Goal: Obtain resource: Obtain resource

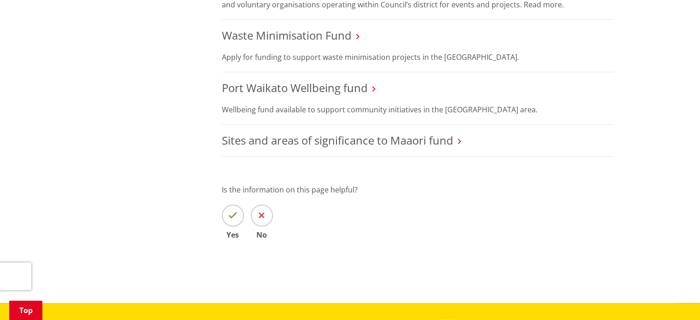
scroll to position [460, 0]
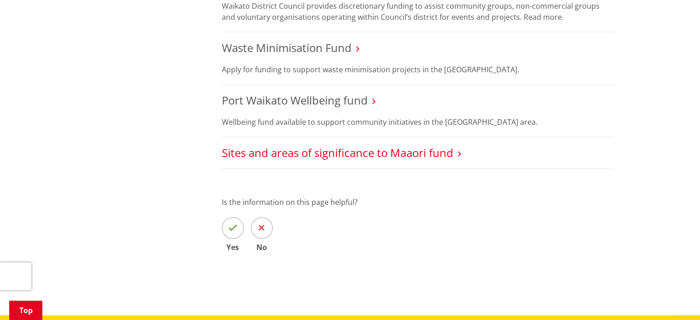
click at [367, 155] on link "Sites and areas of significance to Maaori fund" at bounding box center [337, 152] width 231 height 15
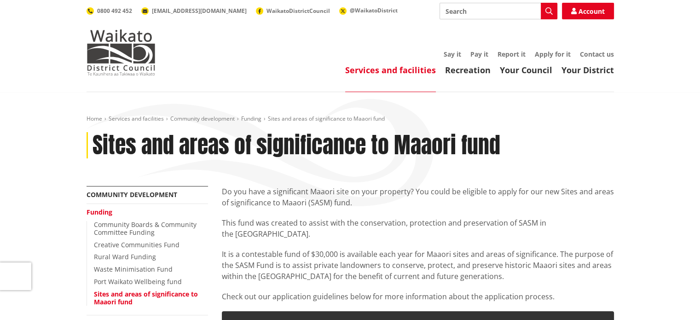
scroll to position [46, 0]
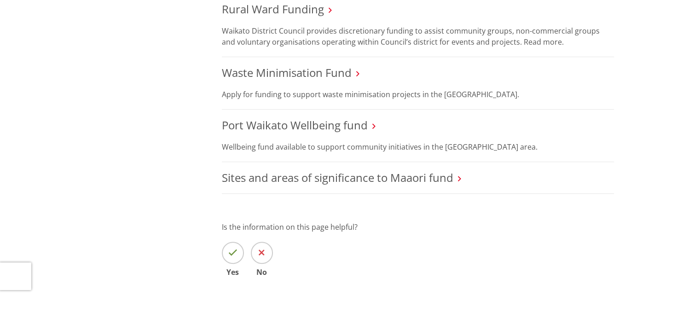
scroll to position [414, 0]
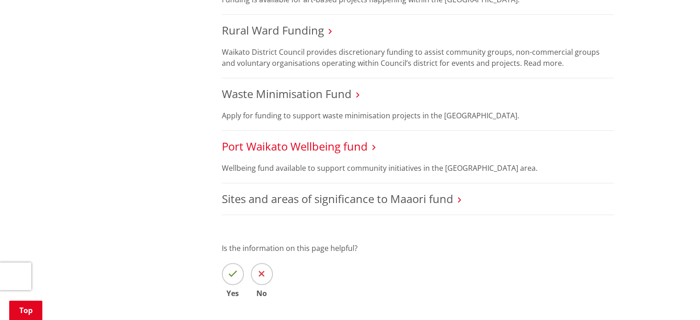
click at [324, 148] on link "Port Waikato Wellbeing fund" at bounding box center [295, 146] width 146 height 15
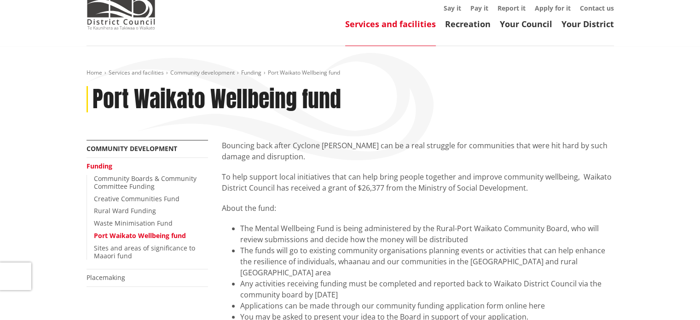
scroll to position [92, 0]
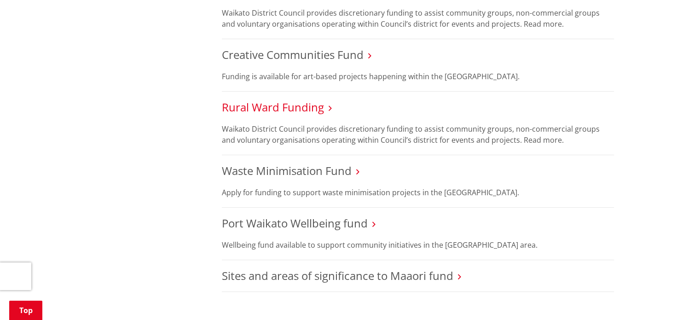
scroll to position [322, 0]
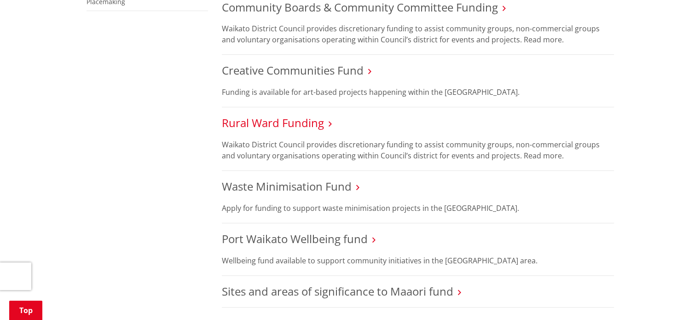
click at [287, 125] on link "Rural Ward Funding" at bounding box center [273, 122] width 102 height 15
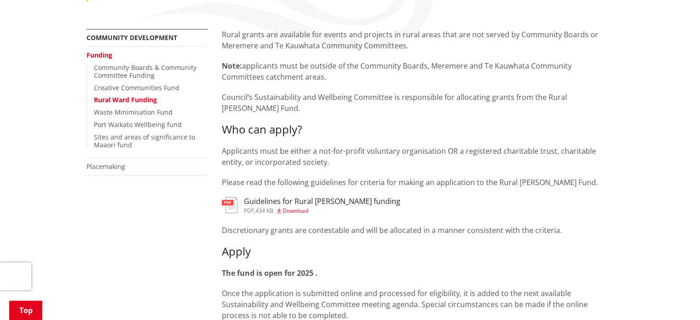
scroll to position [230, 0]
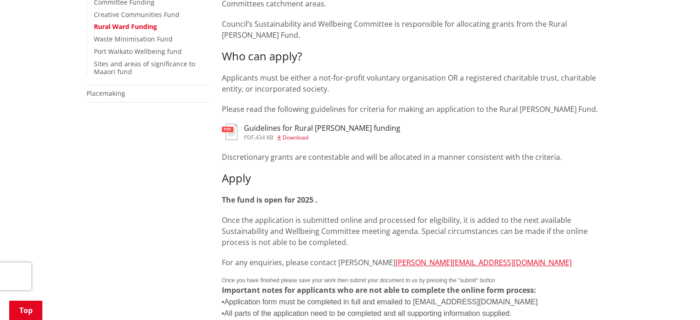
drag, startPoint x: 288, startPoint y: 128, endPoint x: 309, endPoint y: 131, distance: 21.3
click at [288, 133] on span "Download" at bounding box center [296, 137] width 26 height 8
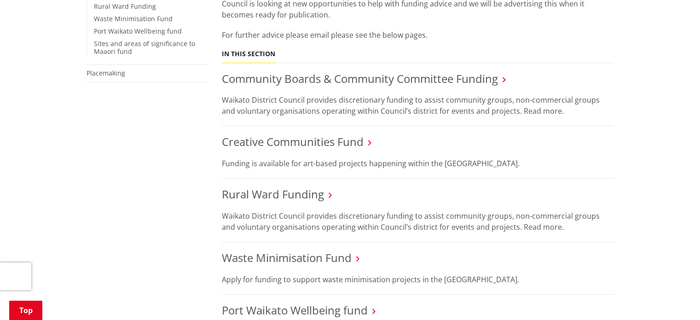
scroll to position [230, 0]
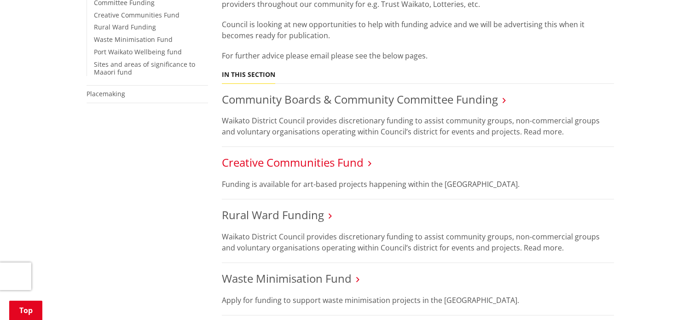
click at [309, 163] on link "Creative Communities Fund" at bounding box center [293, 162] width 142 height 15
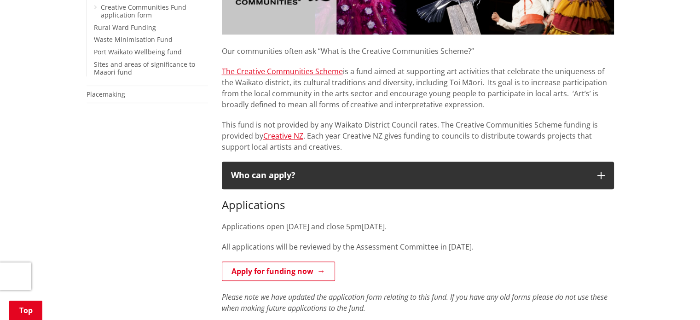
scroll to position [46, 0]
